Goal: Check status

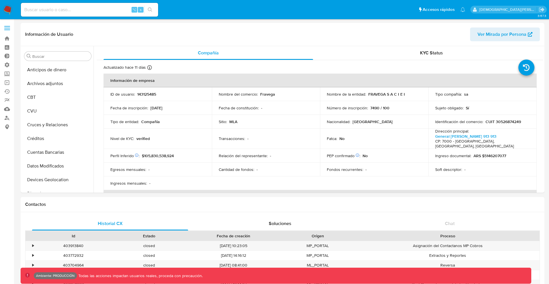
select select "10"
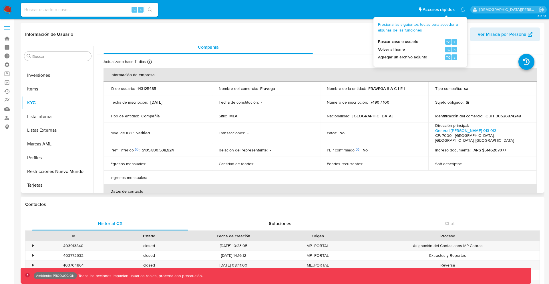
click at [355, 130] on div "Fatca : No" at bounding box center [374, 132] width 95 height 5
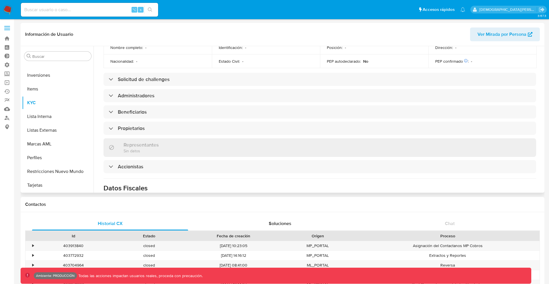
scroll to position [0, 0]
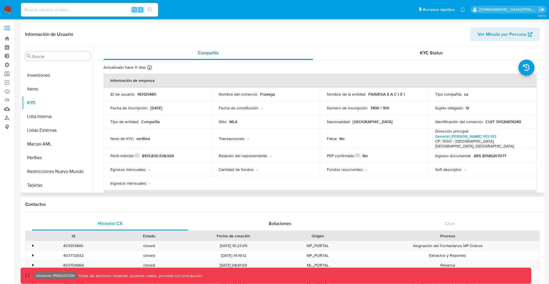
click at [145, 50] on div "Compañía" at bounding box center [209, 53] width 210 height 14
click at [191, 108] on div "Fecha de inscripción : [DATE]" at bounding box center [157, 107] width 95 height 5
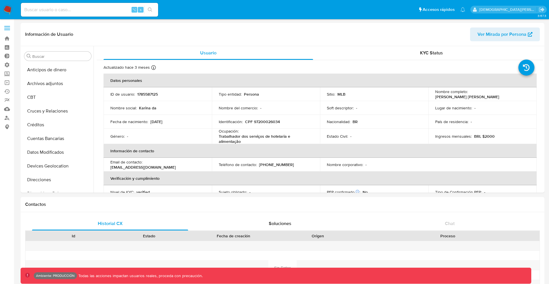
select select "10"
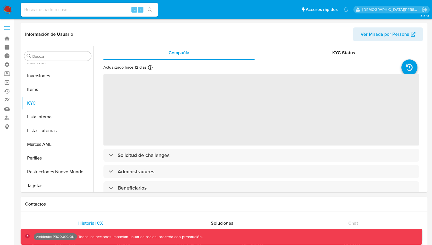
scroll to position [269, 0]
